Goal: Manage account settings

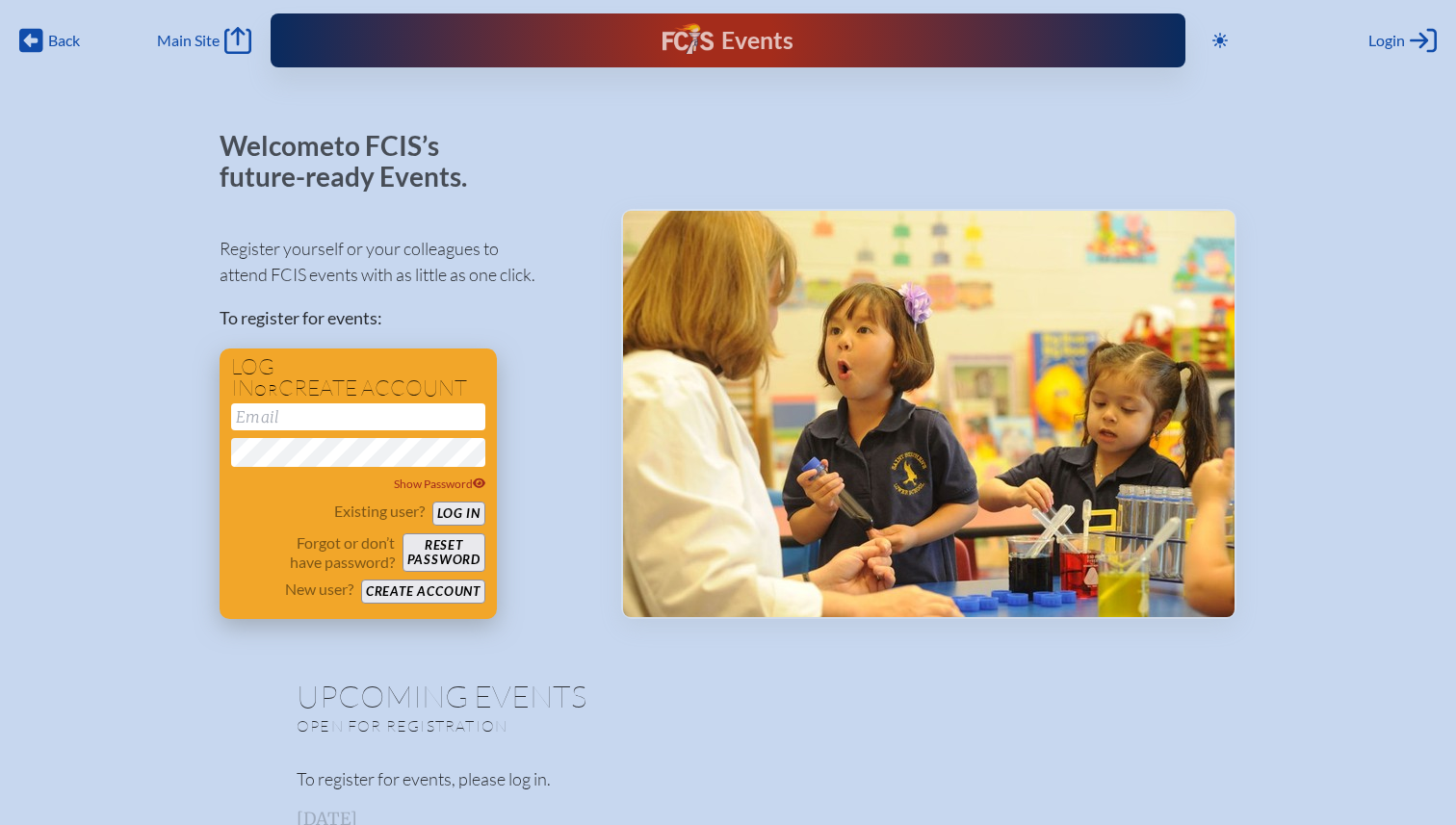
type input "[EMAIL_ADDRESS][DOMAIN_NAME]"
click at [461, 514] on button "Log in" at bounding box center [459, 514] width 53 height 24
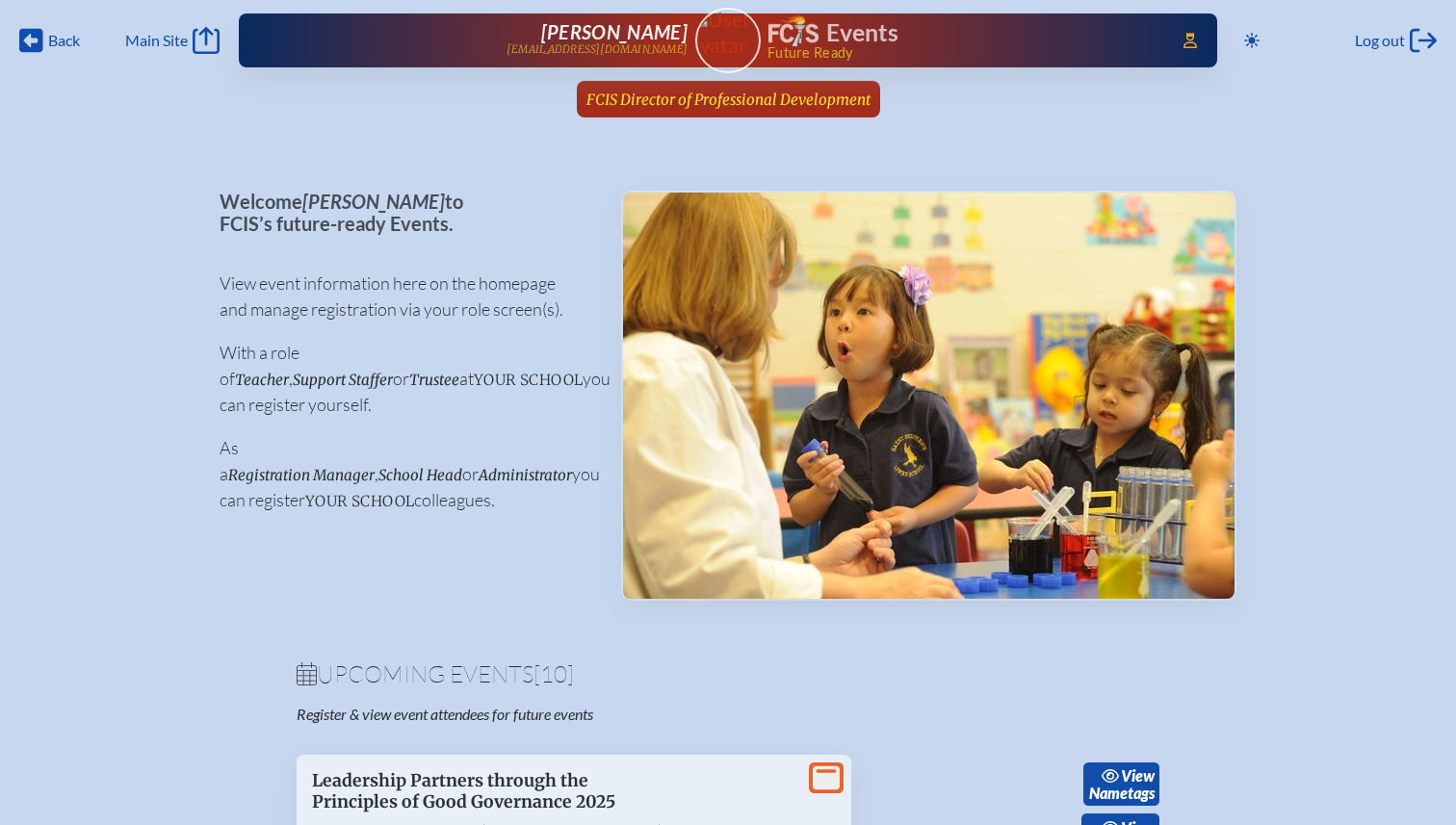
click at [830, 96] on span "FCIS Director of Professional Development" at bounding box center [729, 100] width 284 height 19
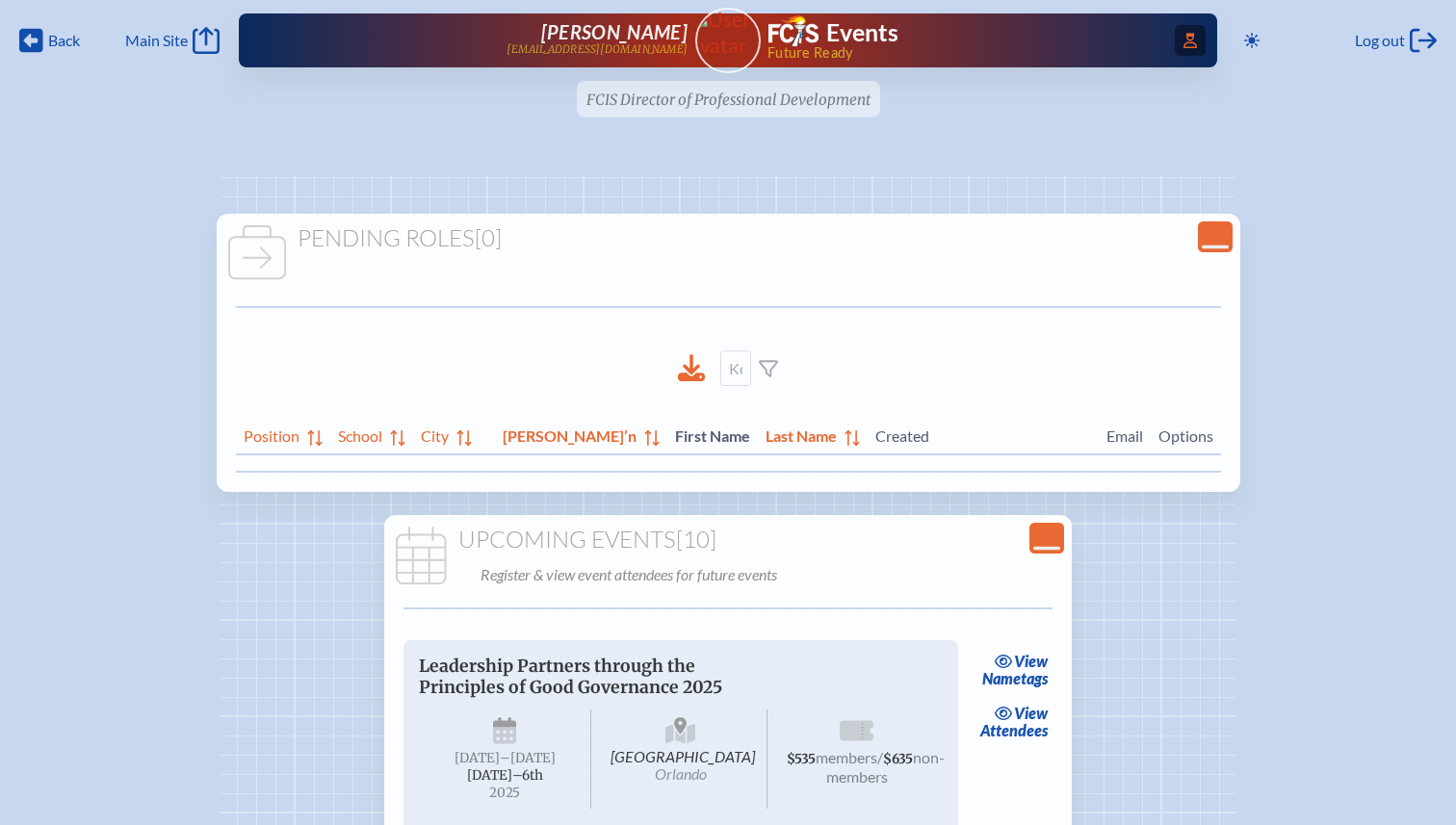
click at [1183, 46] on icon at bounding box center [1190, 41] width 14 height 16
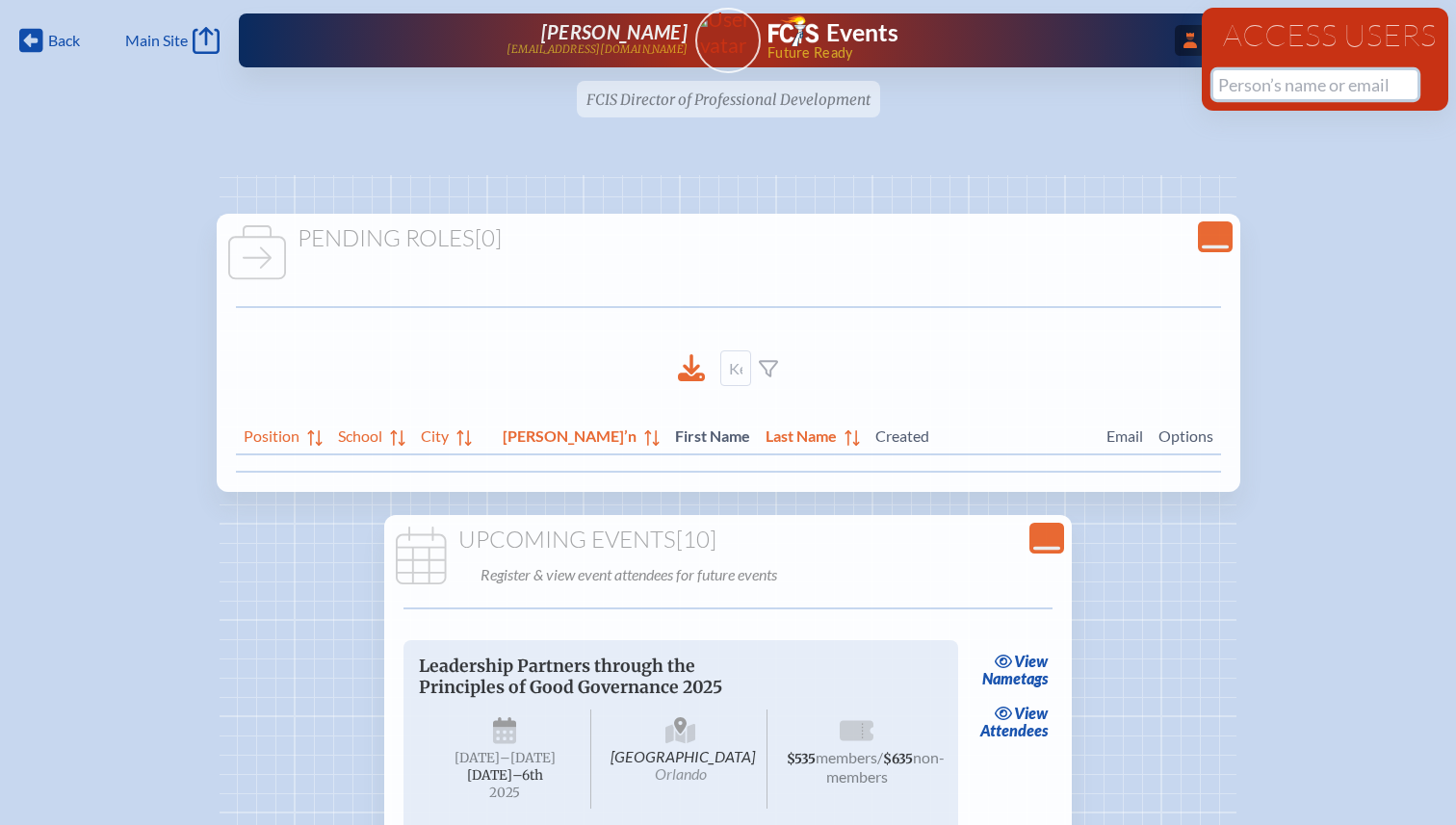
click at [1241, 96] on input "text" at bounding box center [1315, 84] width 204 height 29
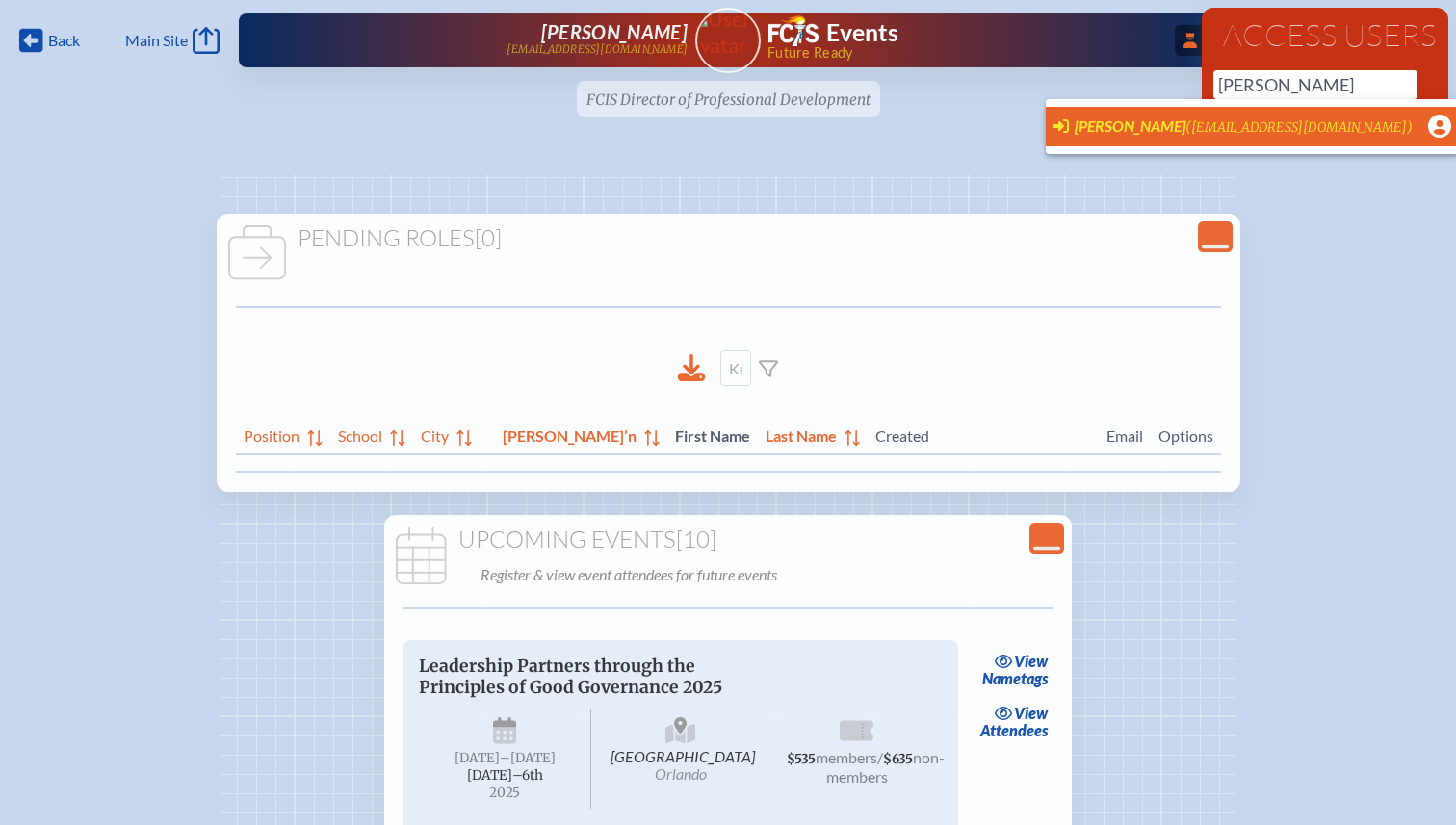
click at [1156, 129] on span "[PERSON_NAME]" at bounding box center [1130, 125] width 111 height 19
type input "[EMAIL_ADDRESS][DOMAIN_NAME]"
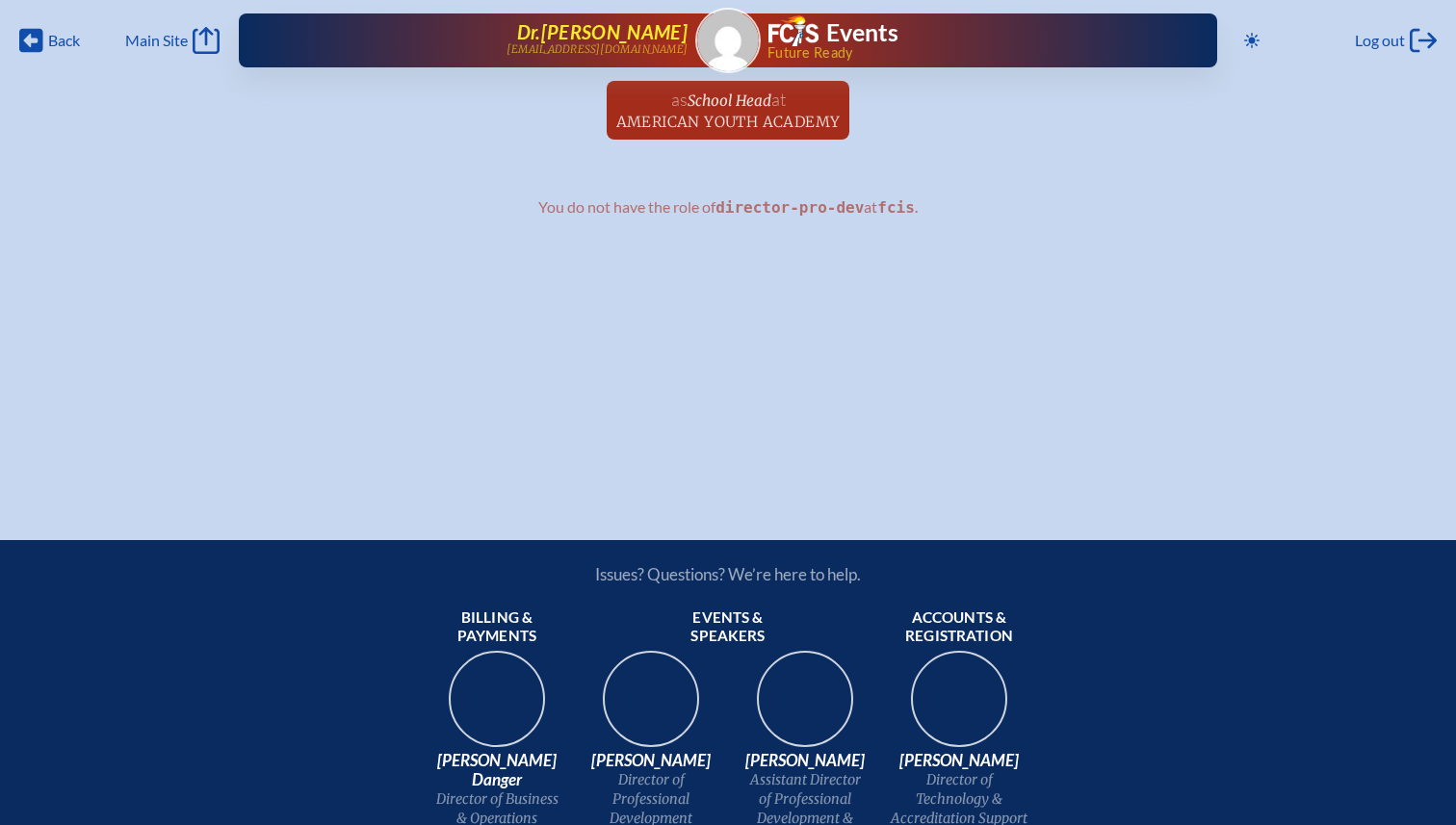
click at [614, 28] on span "[PERSON_NAME] Kahook" at bounding box center [602, 31] width 171 height 23
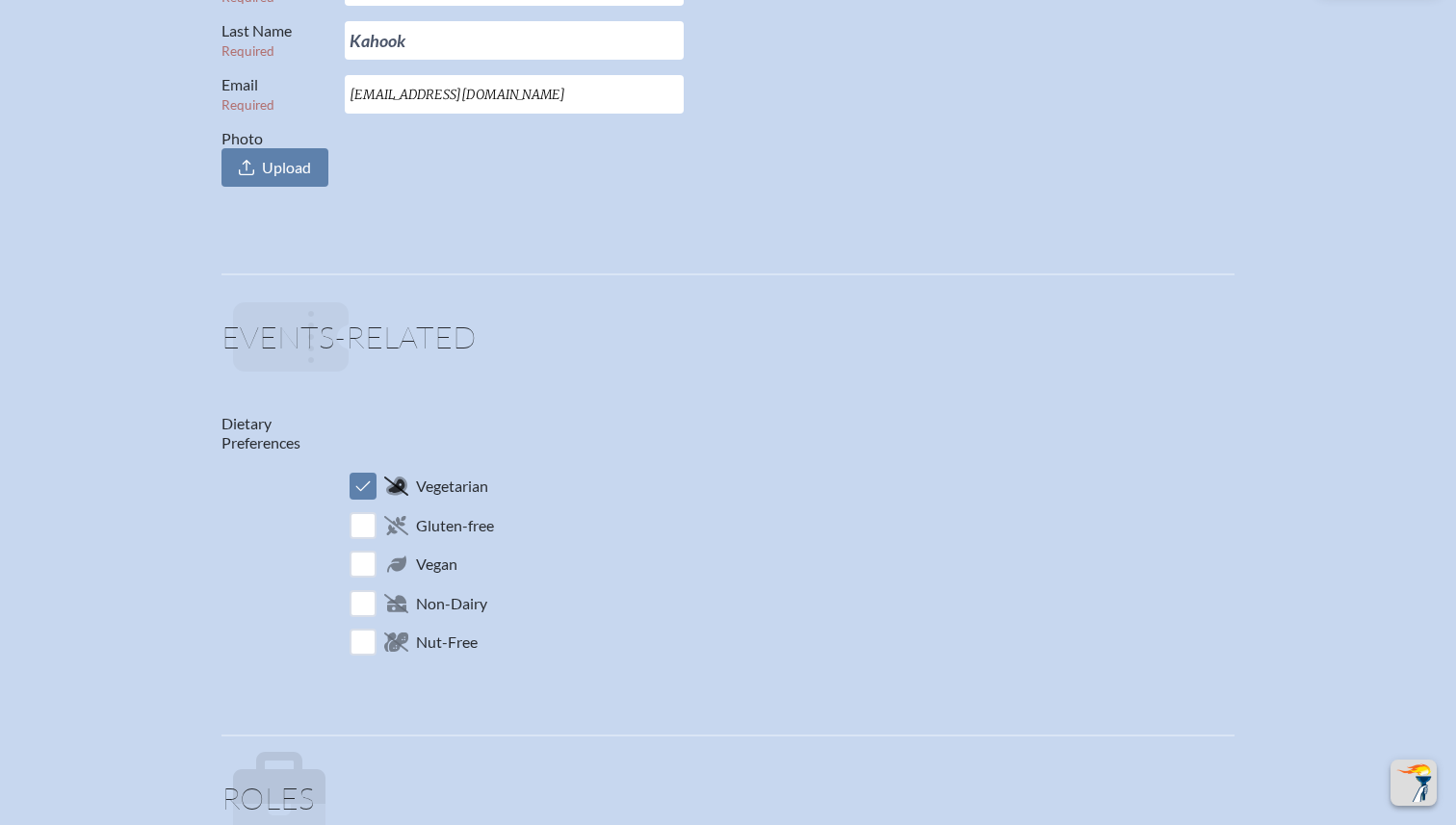
scroll to position [417, 0]
click at [365, 484] on input "checkbox" at bounding box center [364, 485] width 34 height 34
checkbox input "false"
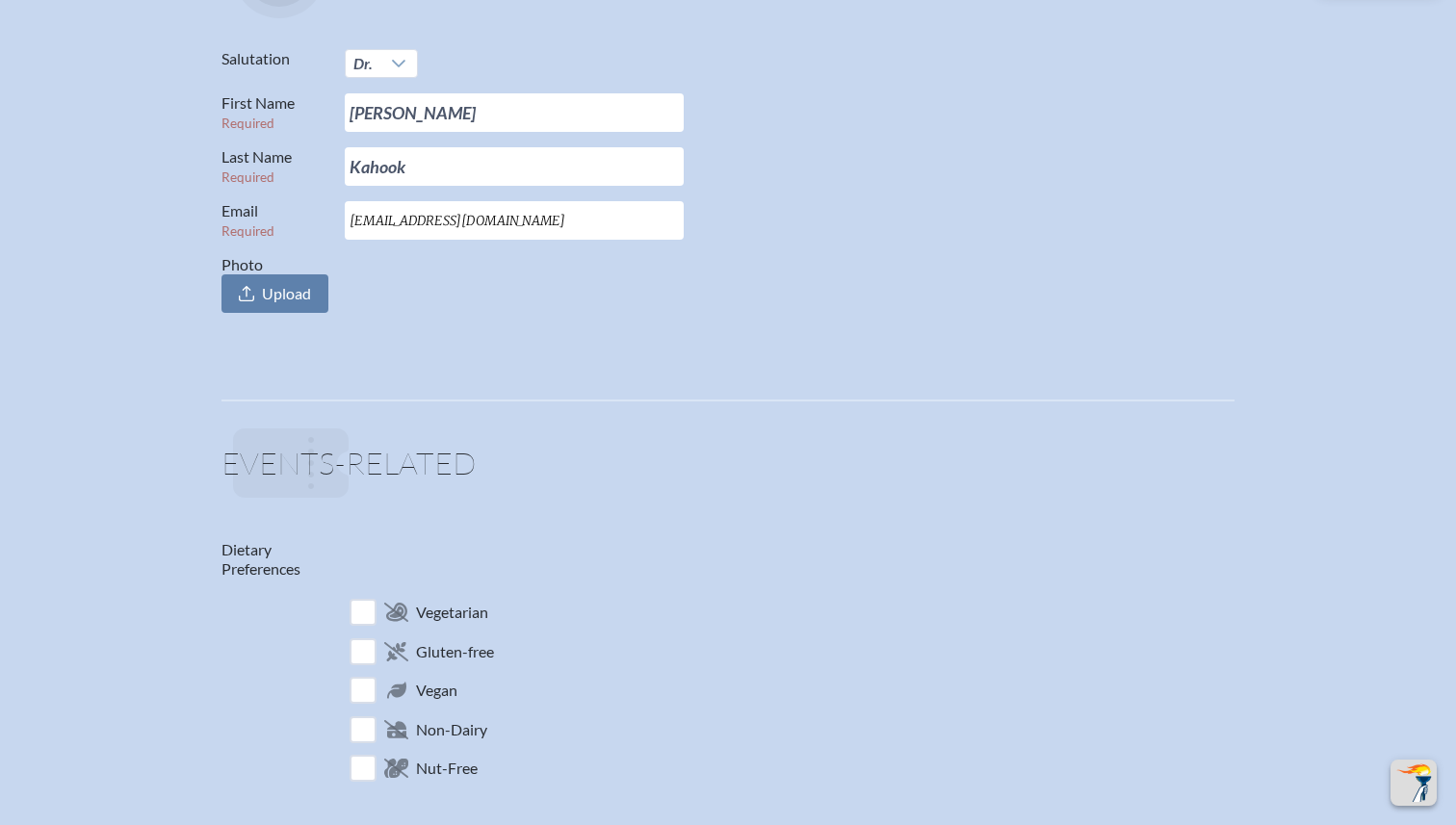
scroll to position [0, 0]
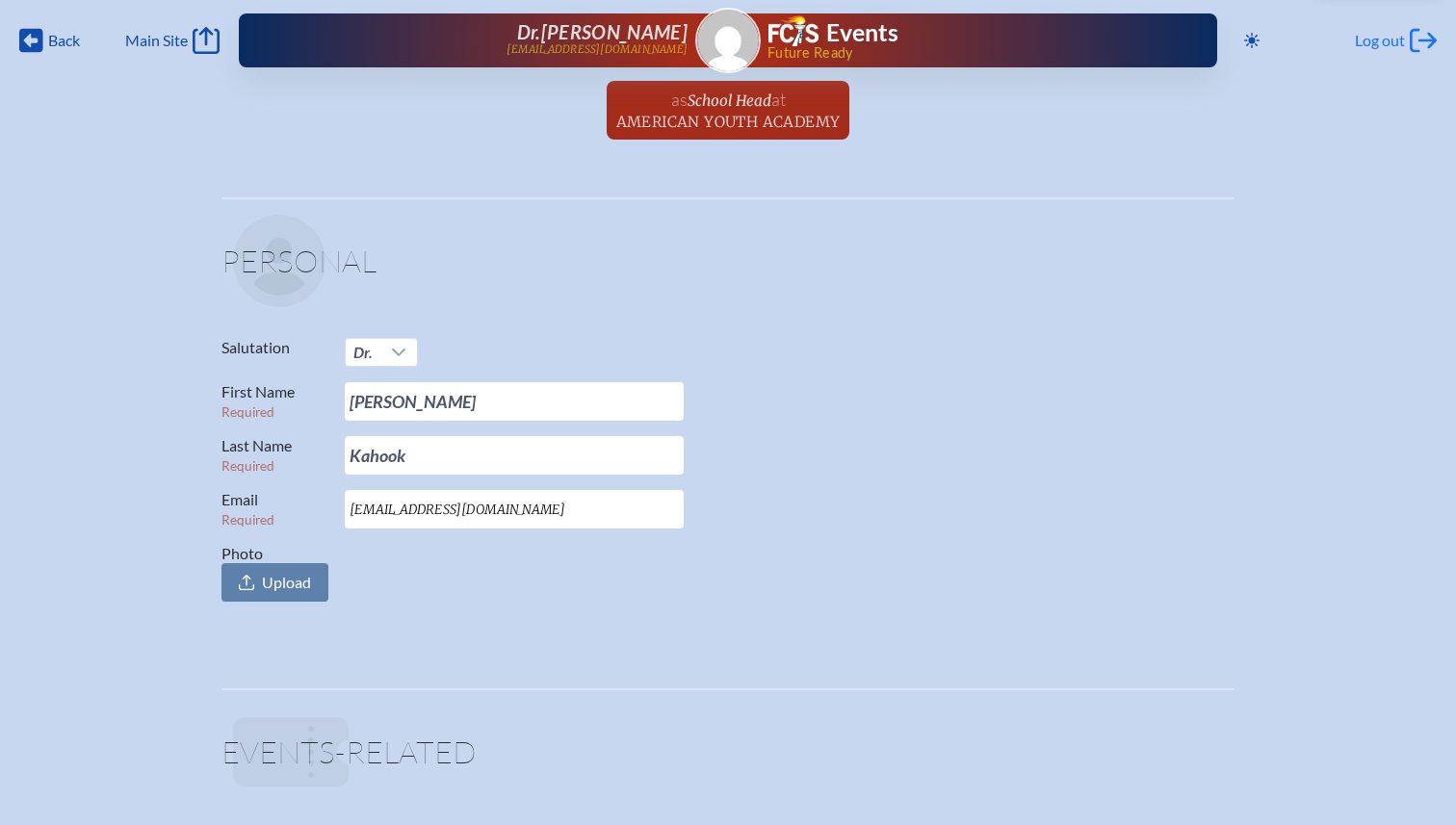
click at [1388, 39] on span "Log out" at bounding box center [1380, 40] width 50 height 19
